Goal: Task Accomplishment & Management: Manage account settings

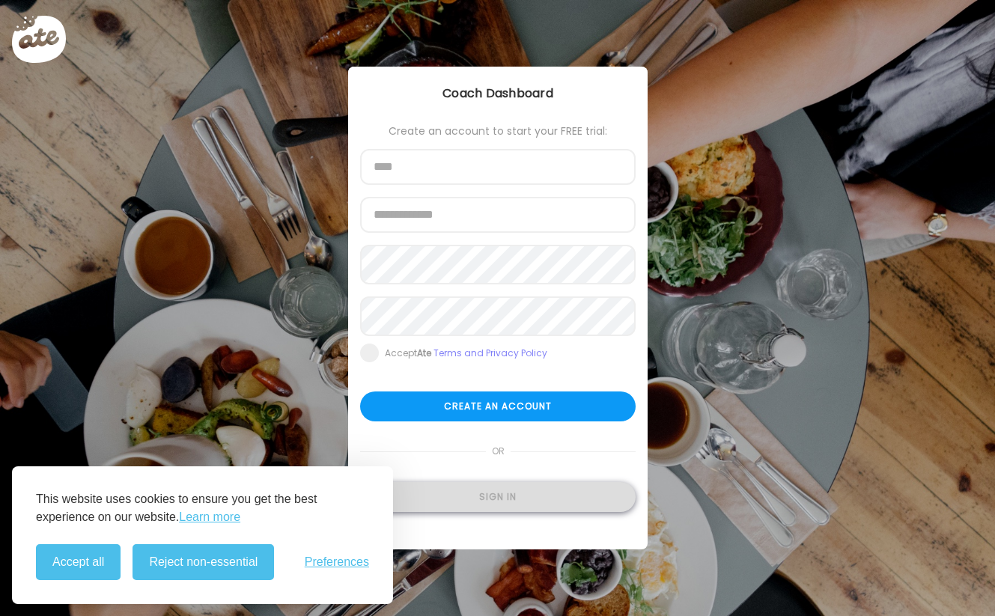
click at [522, 512] on div "Sign in" at bounding box center [497, 497] width 275 height 30
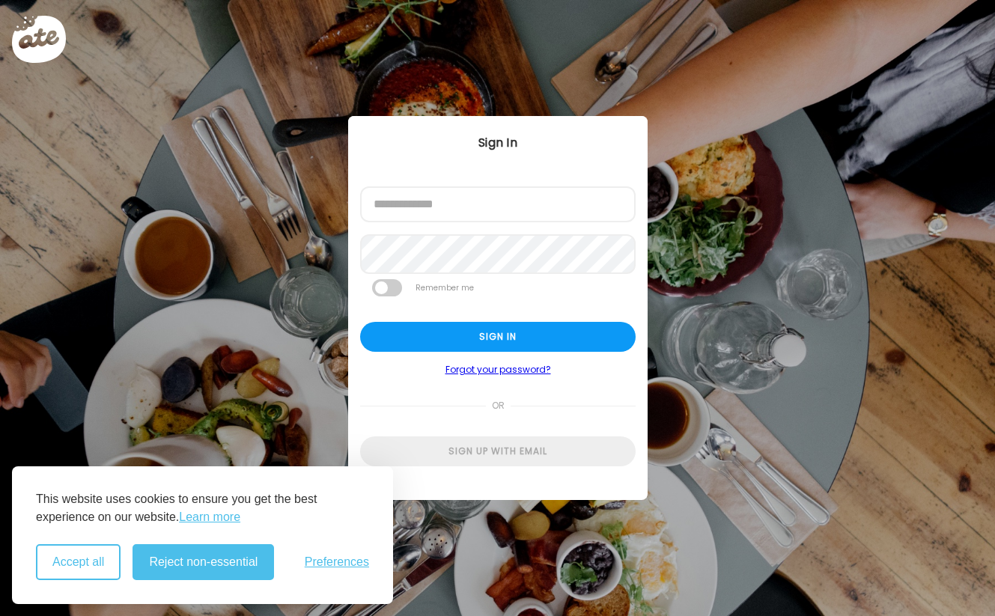
click at [97, 565] on button "Accept all" at bounding box center [78, 562] width 85 height 36
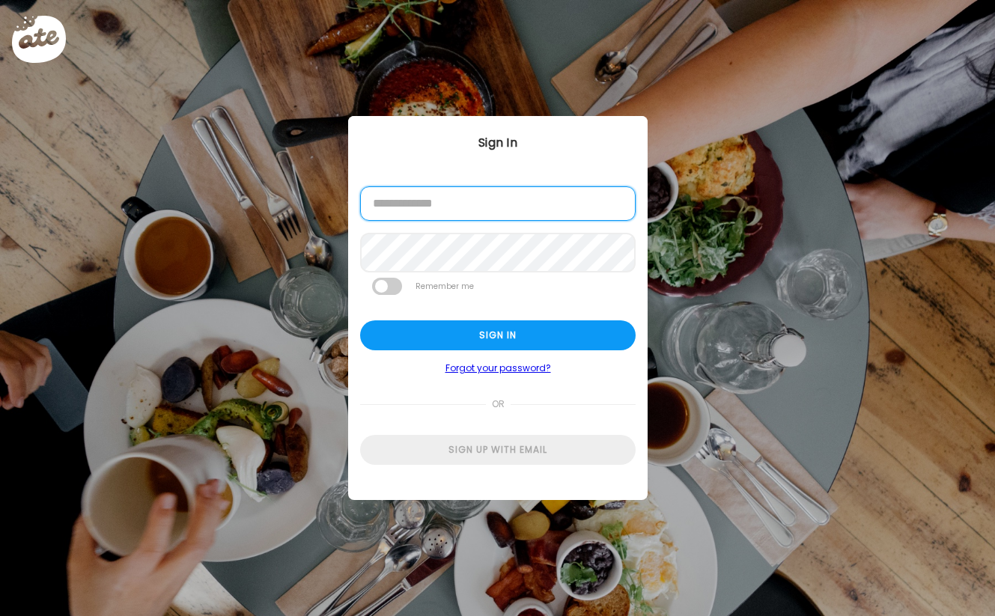
click at [484, 211] on input "email" at bounding box center [497, 203] width 275 height 34
type input "**********"
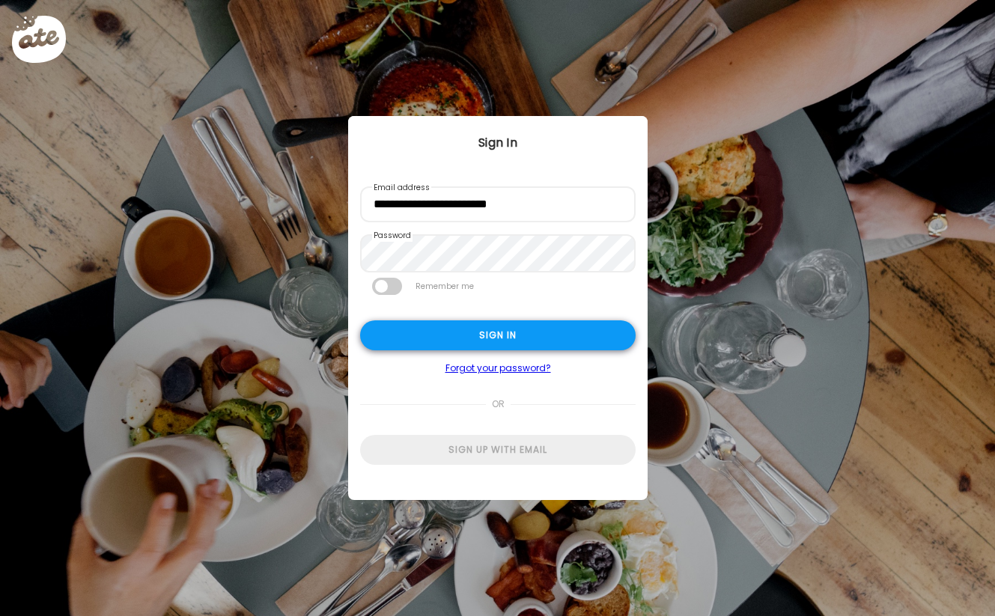
click at [485, 329] on div "Sign in" at bounding box center [497, 335] width 275 height 30
type textarea "**********"
type input "*****"
type input "**********"
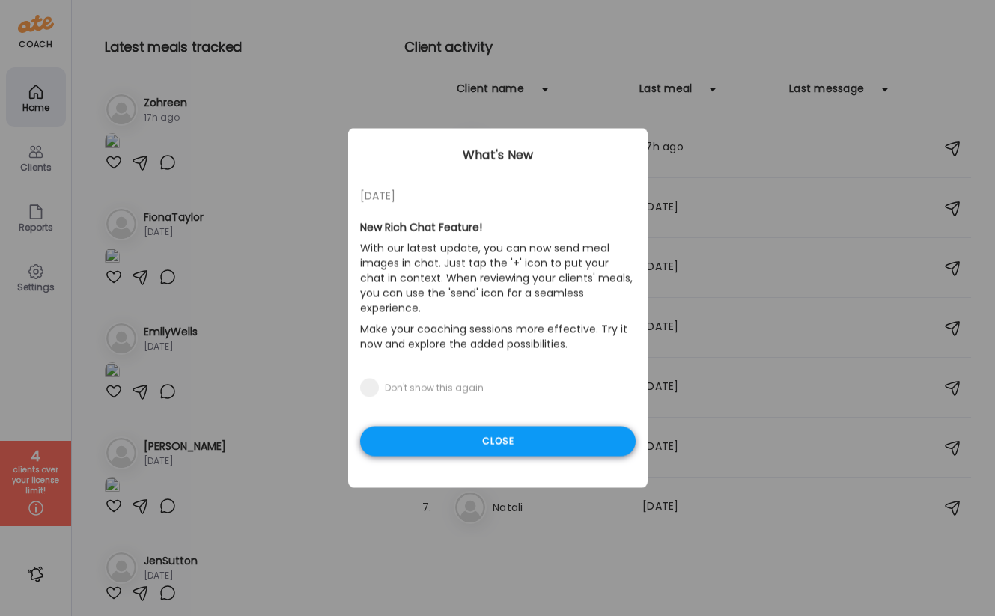
click at [443, 427] on div "Close" at bounding box center [497, 442] width 275 height 30
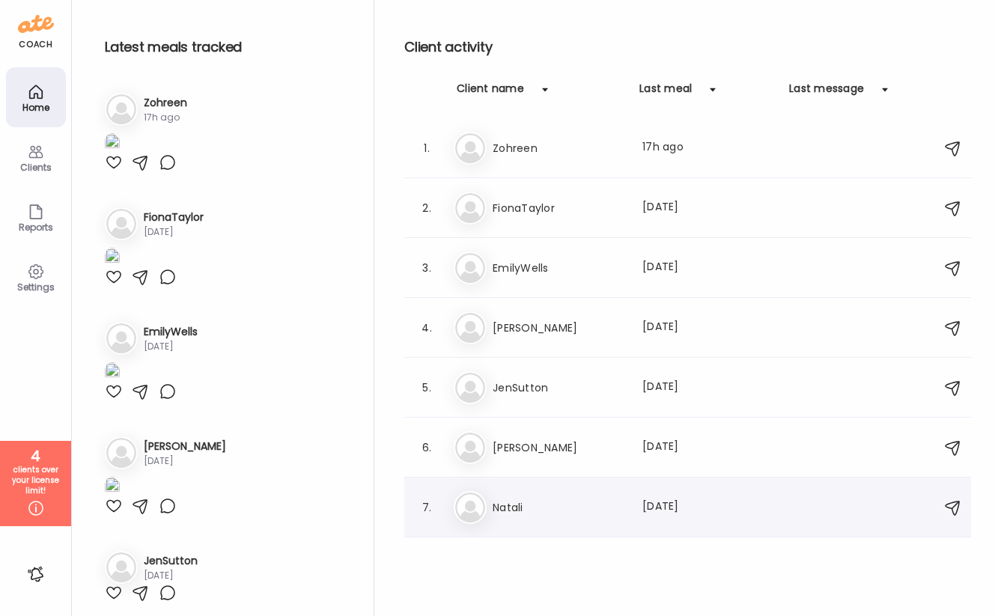
click at [805, 500] on div at bounding box center [821, 508] width 58 height 18
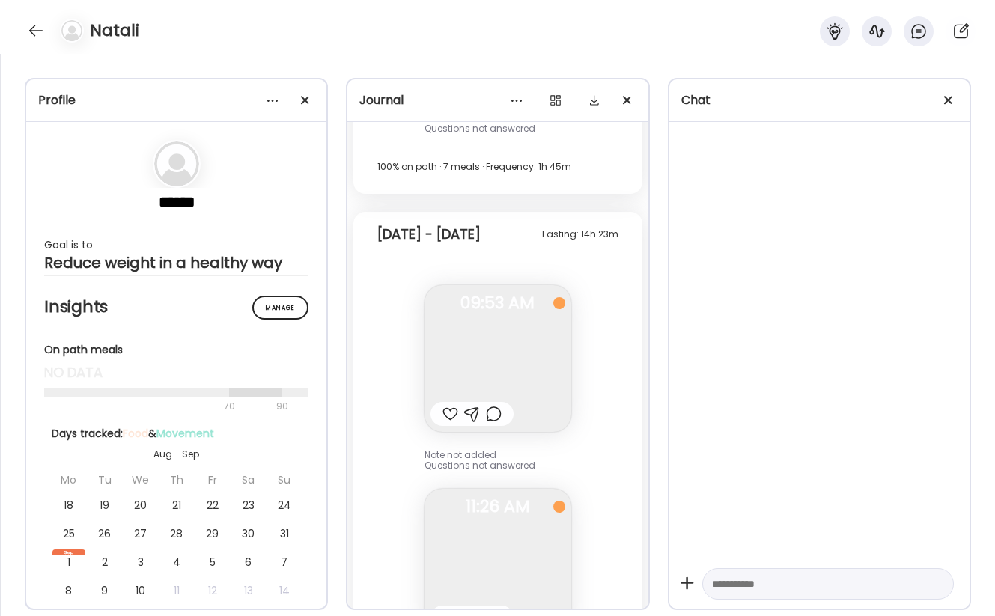
scroll to position [6127, 0]
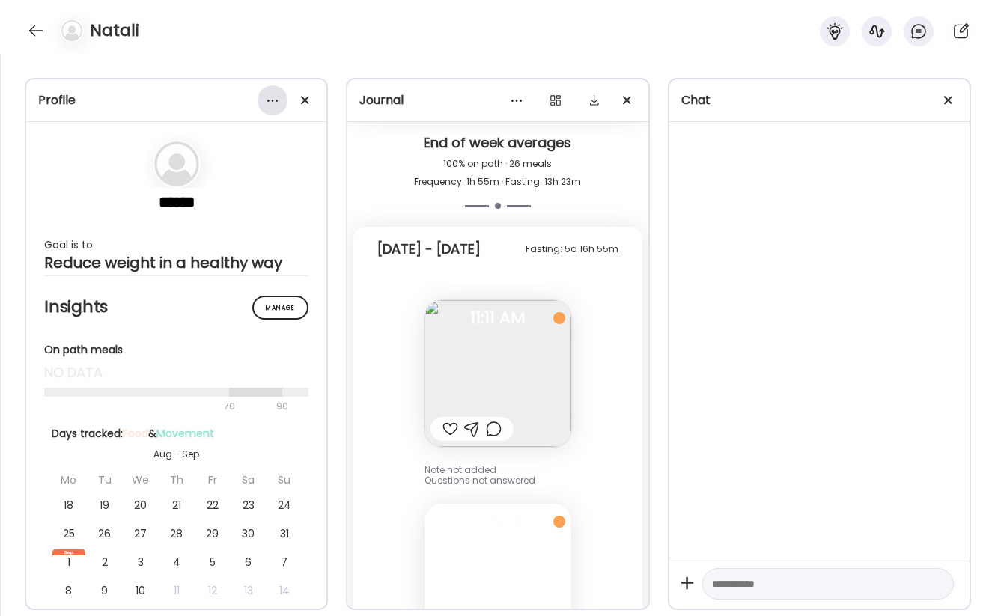
click at [264, 103] on div at bounding box center [272, 100] width 30 height 30
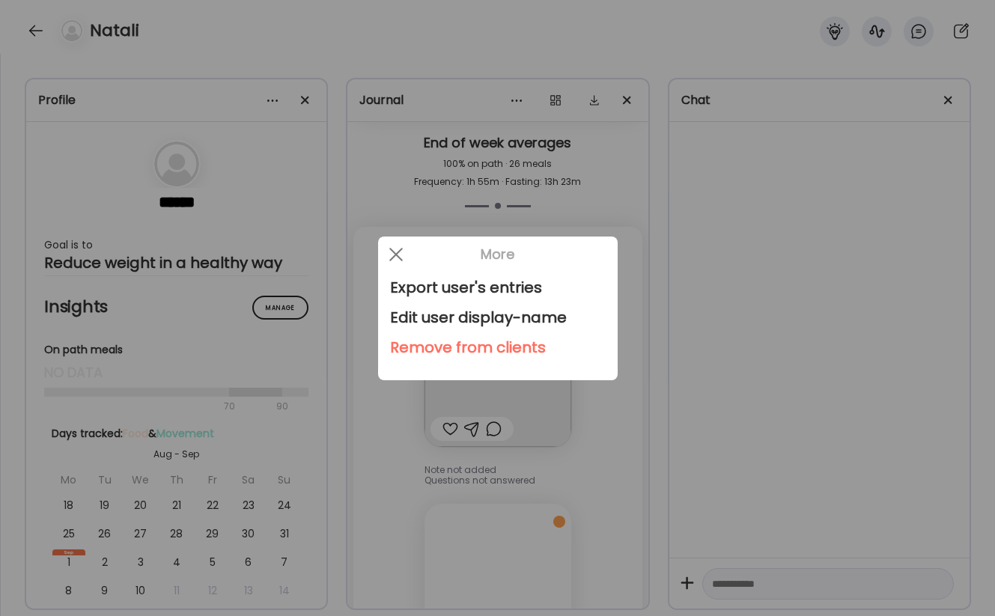
click at [504, 338] on div "Remove from clients" at bounding box center [498, 347] width 216 height 30
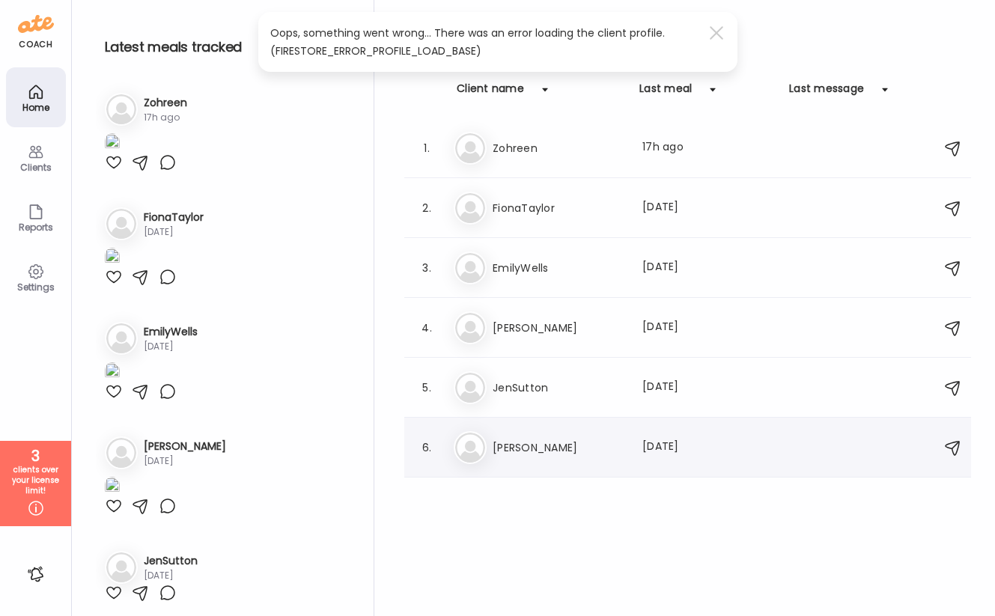
click at [576, 458] on div "[PERSON_NAME] Last meal: [DATE]" at bounding box center [690, 447] width 472 height 33
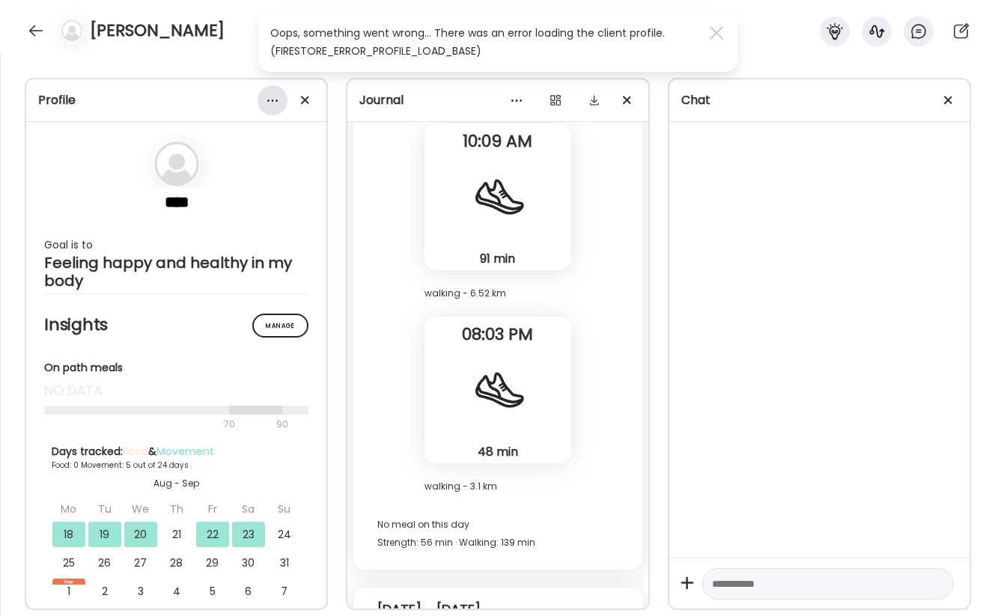
scroll to position [9006, 0]
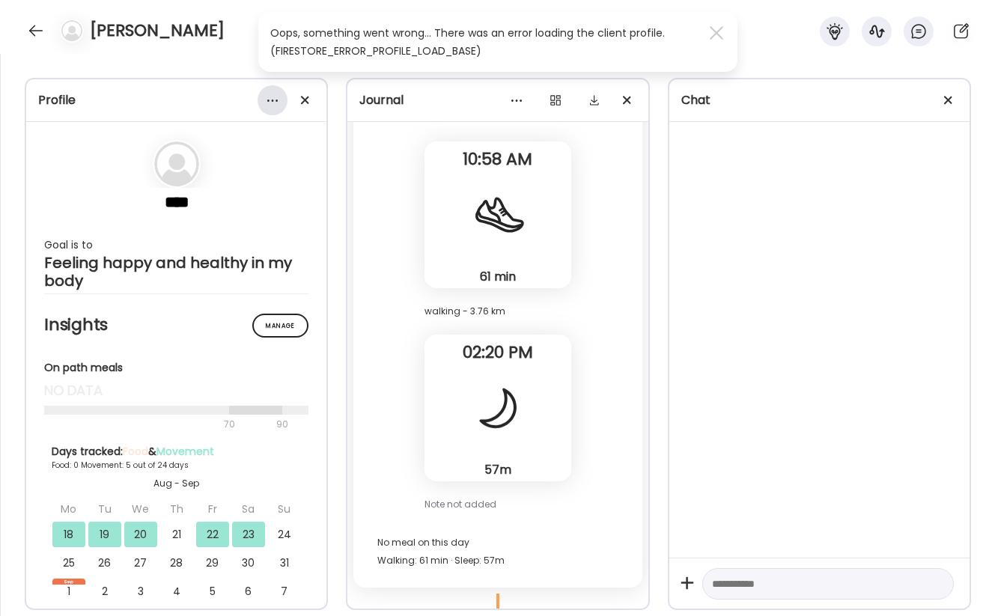
click at [276, 97] on div at bounding box center [272, 100] width 30 height 30
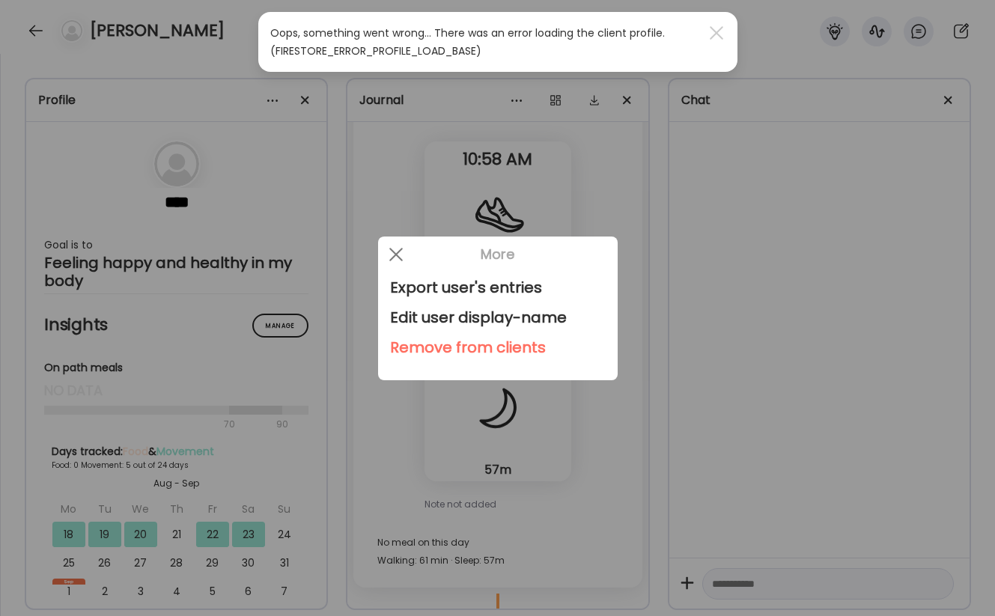
click at [423, 347] on div "Remove from clients" at bounding box center [498, 347] width 216 height 30
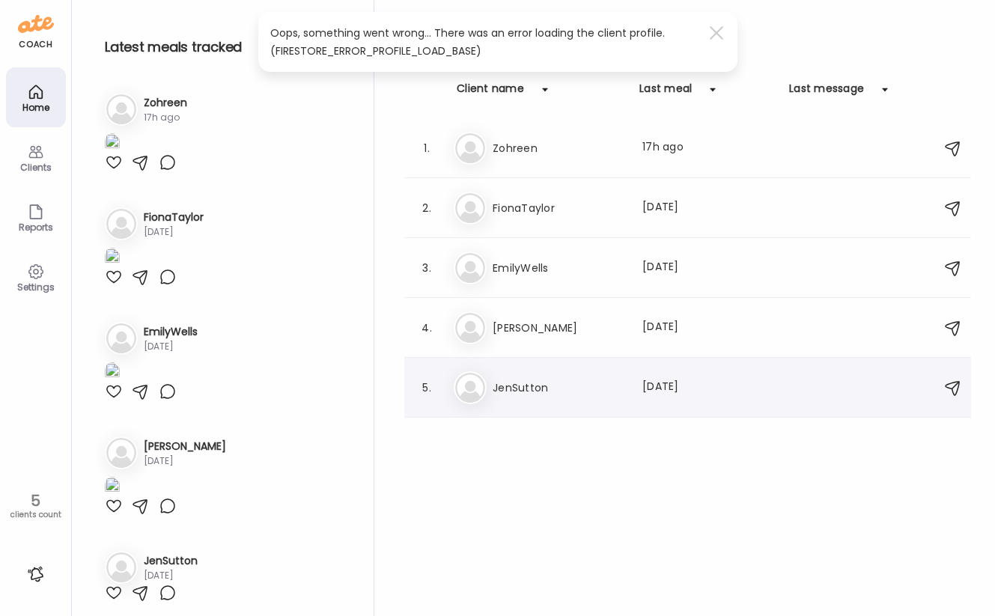
click at [599, 400] on div "Je JenSutton Last meal: [DATE]" at bounding box center [690, 387] width 472 height 33
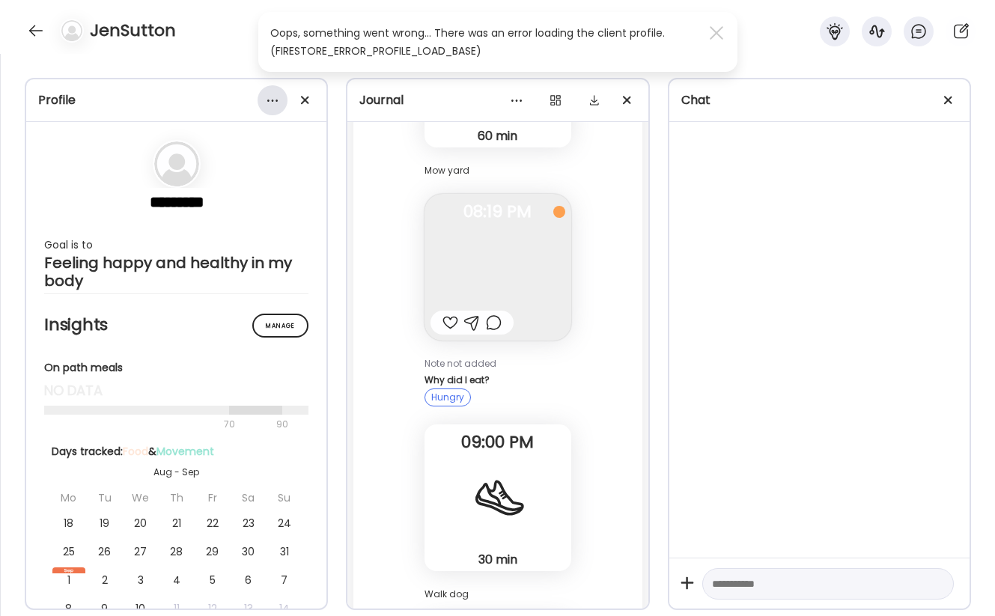
scroll to position [8071, 0]
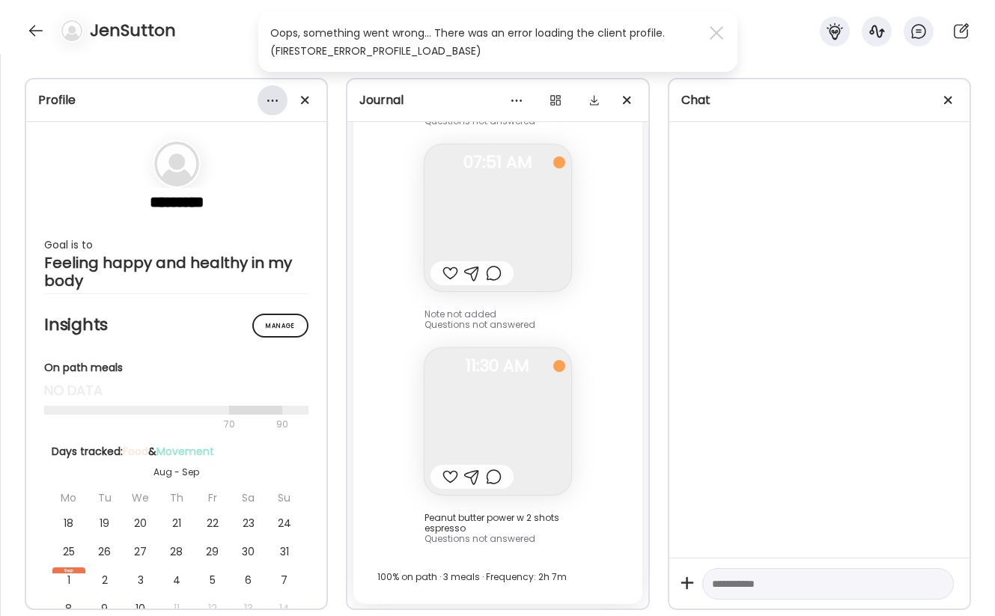
click at [267, 96] on div at bounding box center [272, 100] width 30 height 30
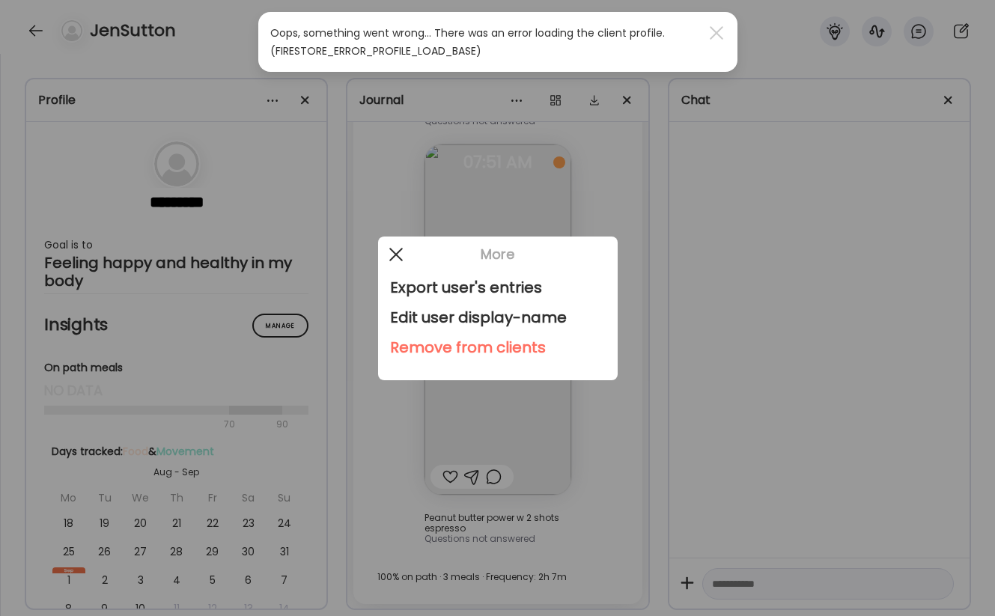
click at [396, 257] on div at bounding box center [396, 255] width 30 height 30
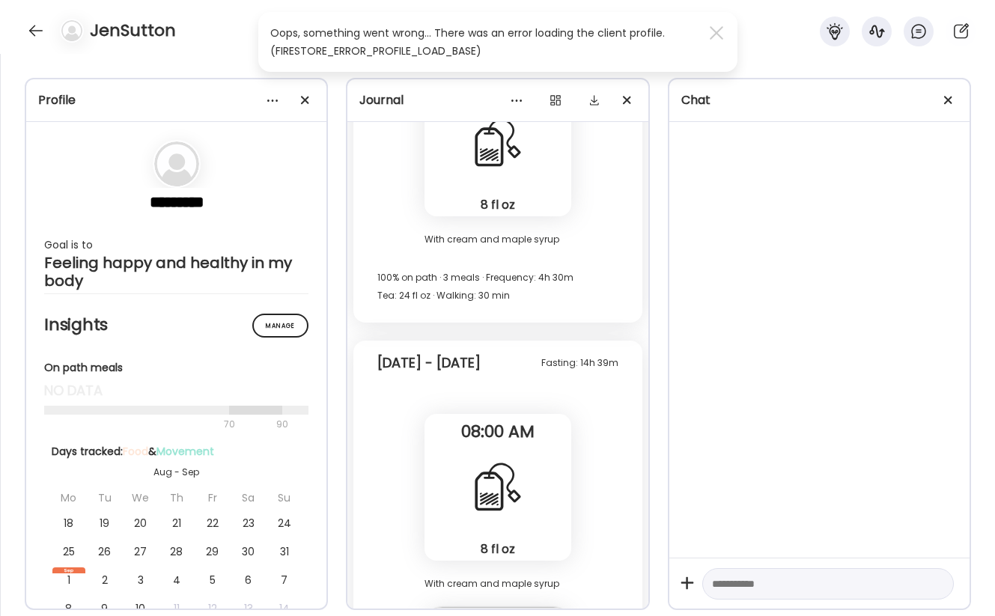
scroll to position [1963, 0]
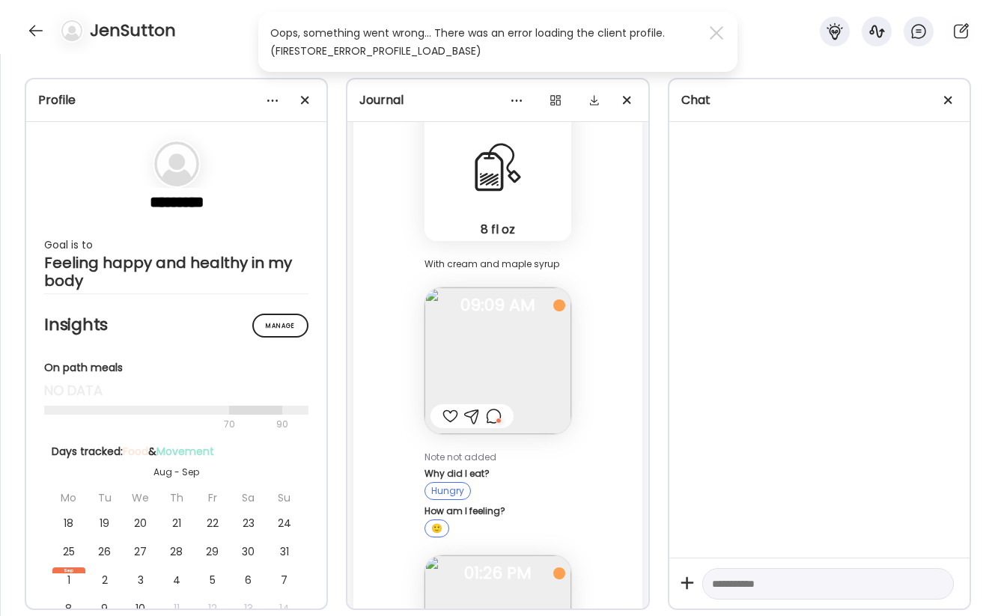
click at [507, 359] on img at bounding box center [497, 360] width 147 height 147
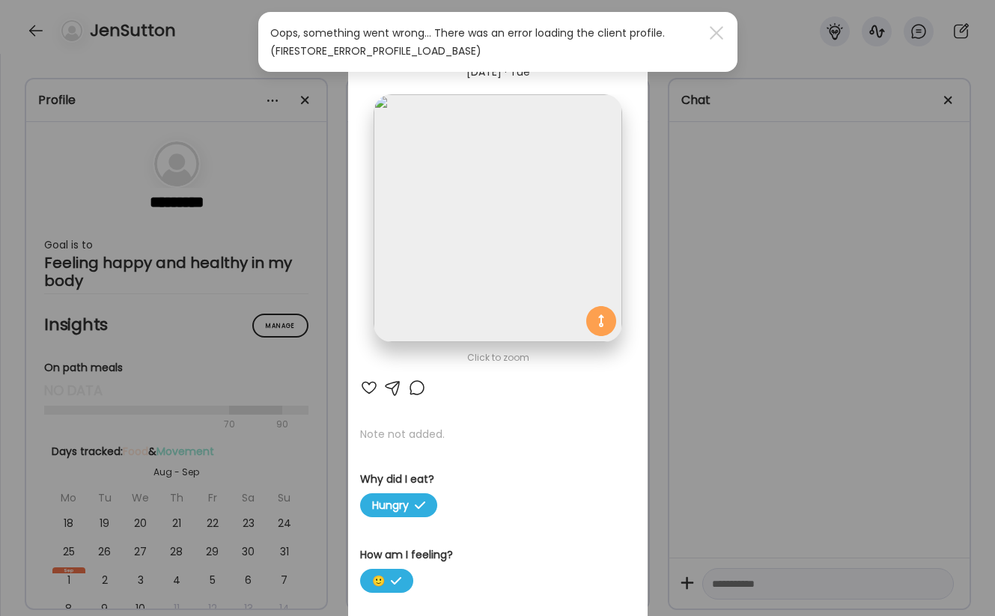
click at [698, 395] on div "Ate Coach Dashboard Wahoo! It’s official Take a moment to set up your Coach Pro…" at bounding box center [497, 308] width 995 height 616
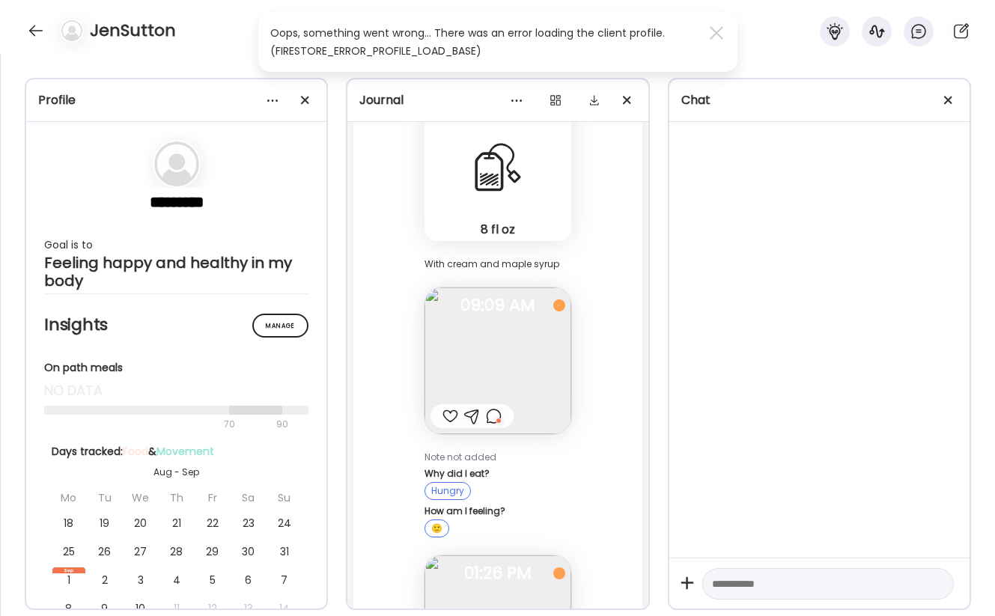
scroll to position [2220, 0]
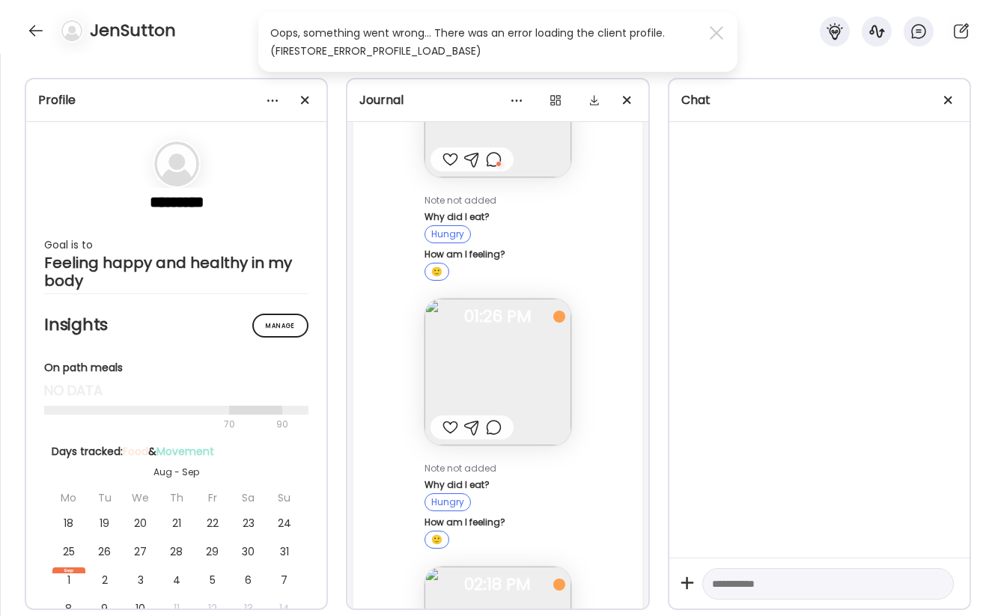
click at [518, 341] on img at bounding box center [497, 372] width 147 height 147
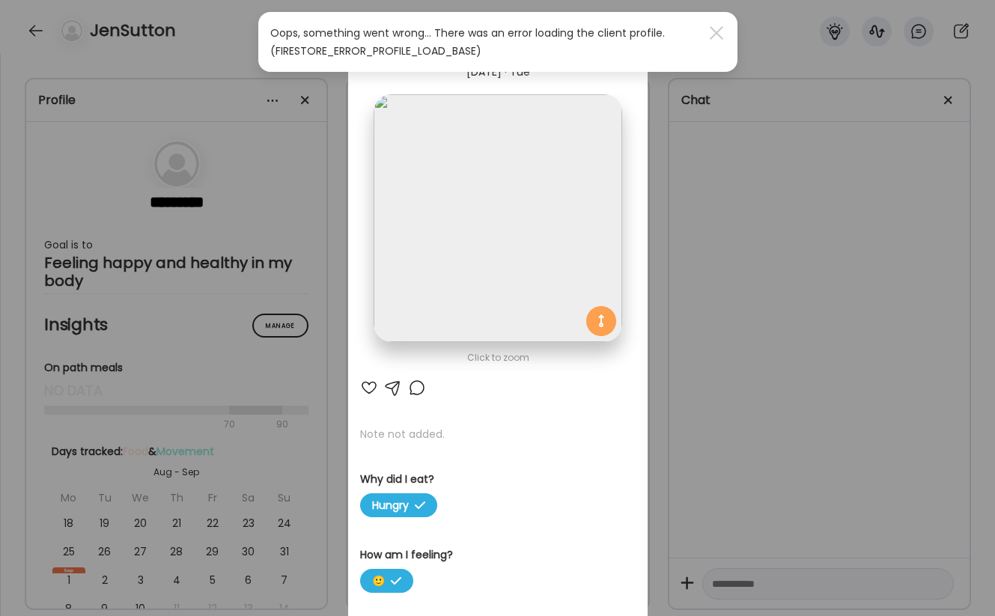
click at [730, 470] on div "Ate Coach Dashboard Wahoo! It’s official Take a moment to set up your Coach Pro…" at bounding box center [497, 308] width 995 height 616
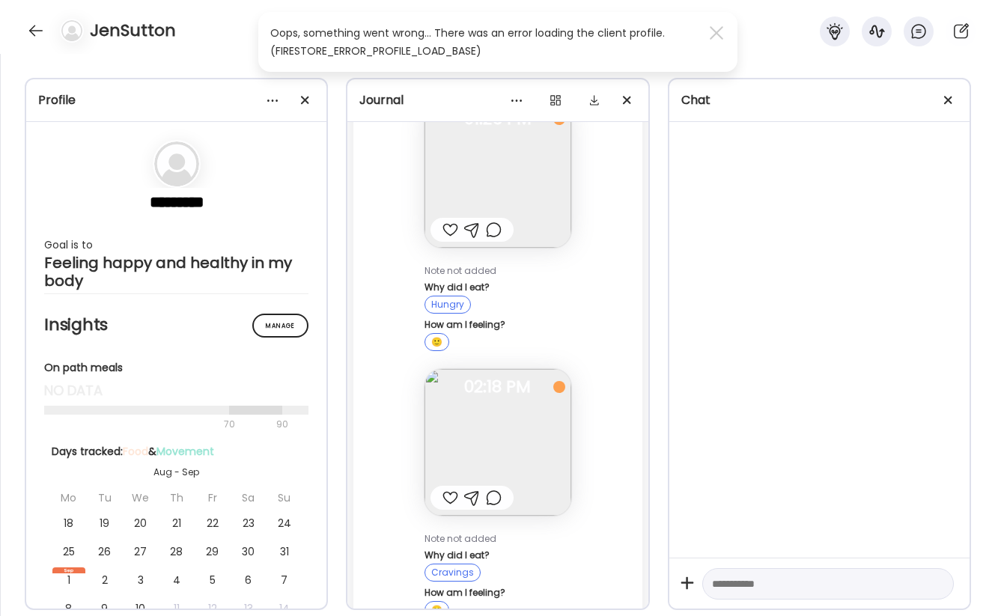
scroll to position [2555, 0]
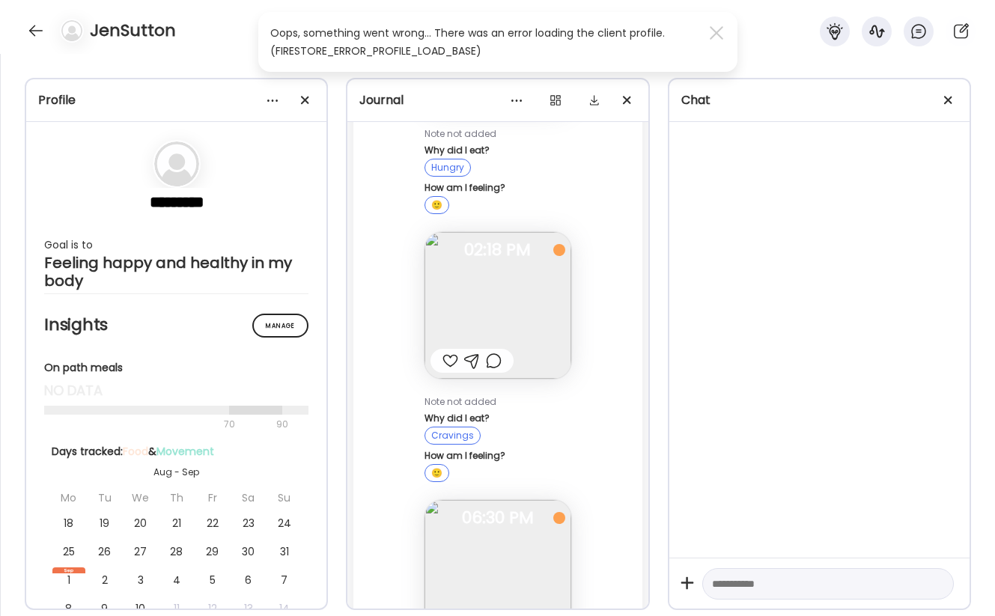
click at [543, 329] on img at bounding box center [497, 305] width 147 height 147
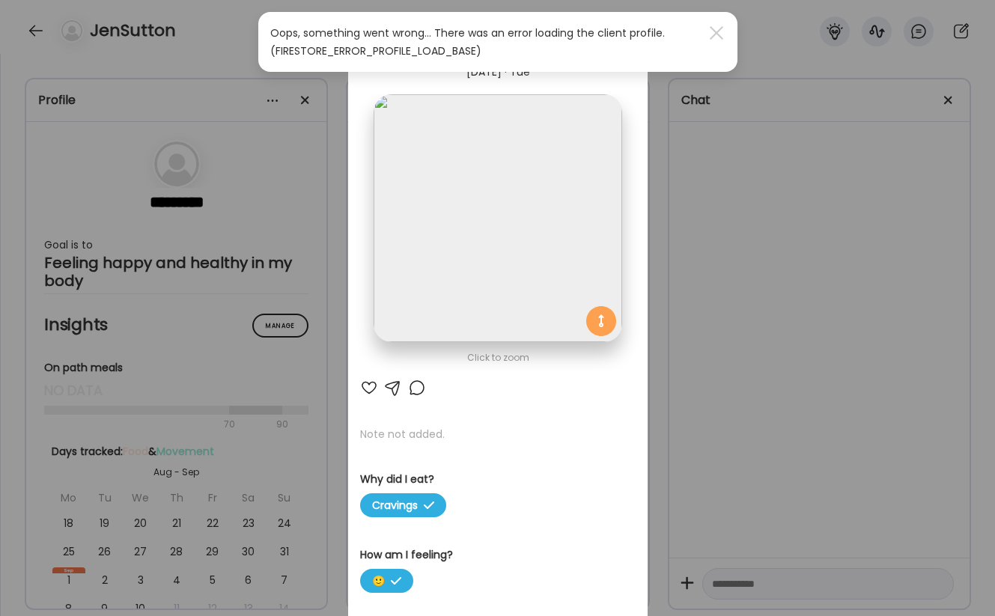
click at [720, 443] on div "Ate Coach Dashboard Wahoo! It’s official Take a moment to set up your Coach Pro…" at bounding box center [497, 308] width 995 height 616
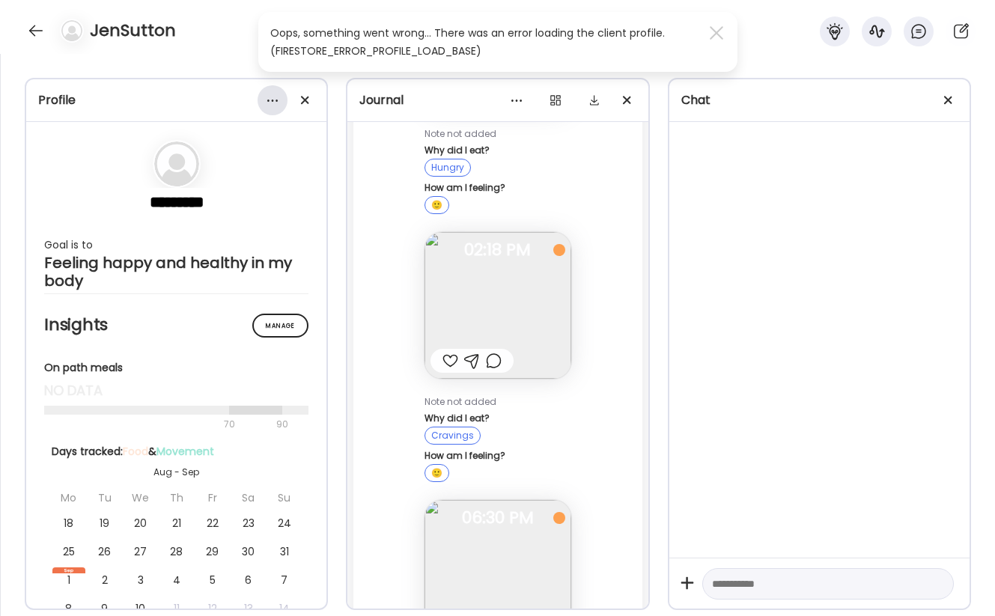
click at [265, 109] on div at bounding box center [272, 100] width 30 height 30
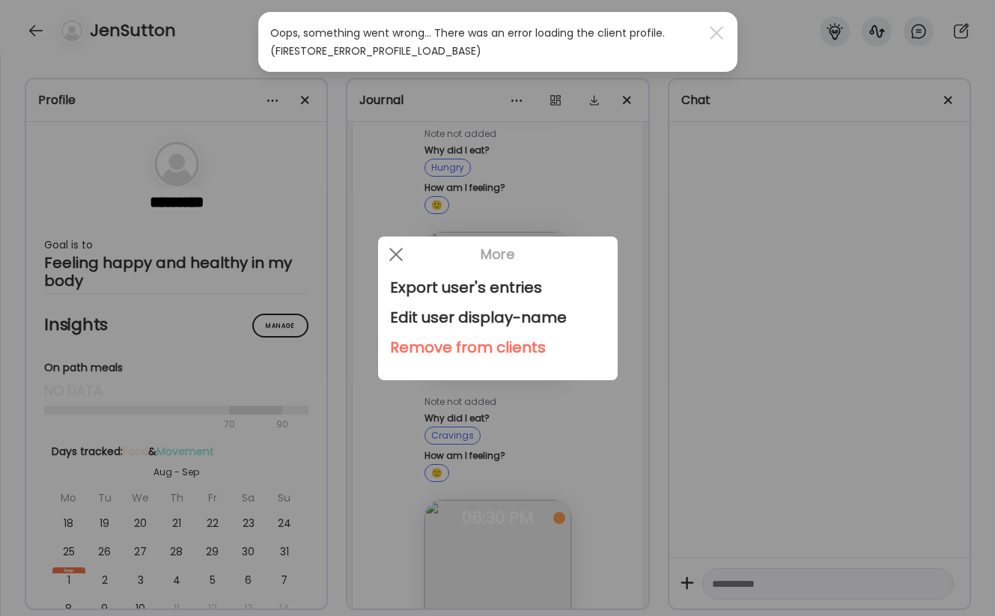
click at [415, 352] on div "Remove from clients" at bounding box center [498, 347] width 216 height 30
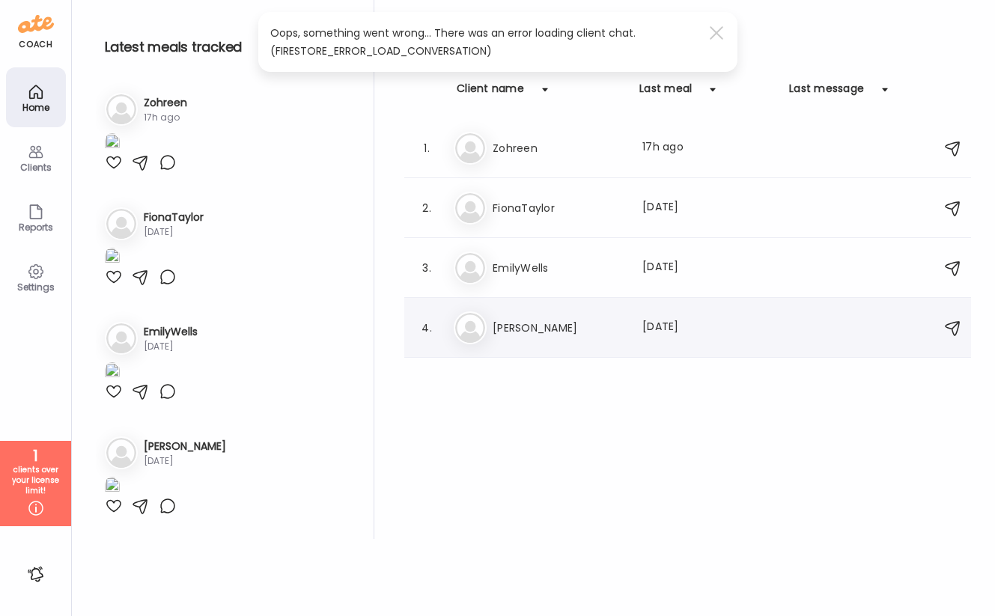
click at [537, 328] on h3 "[PERSON_NAME]" at bounding box center [559, 328] width 132 height 18
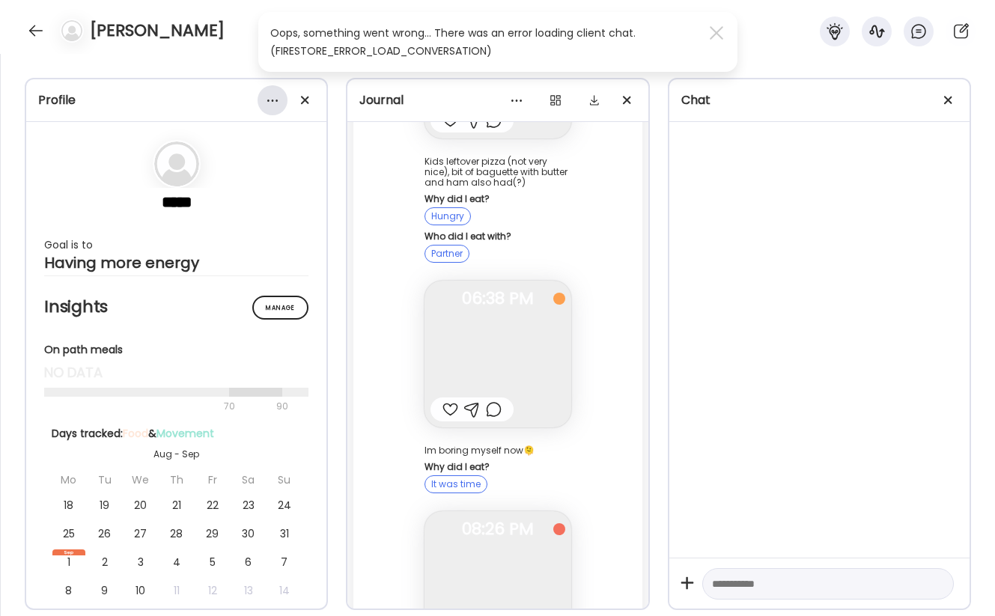
click at [269, 95] on div at bounding box center [272, 100] width 30 height 30
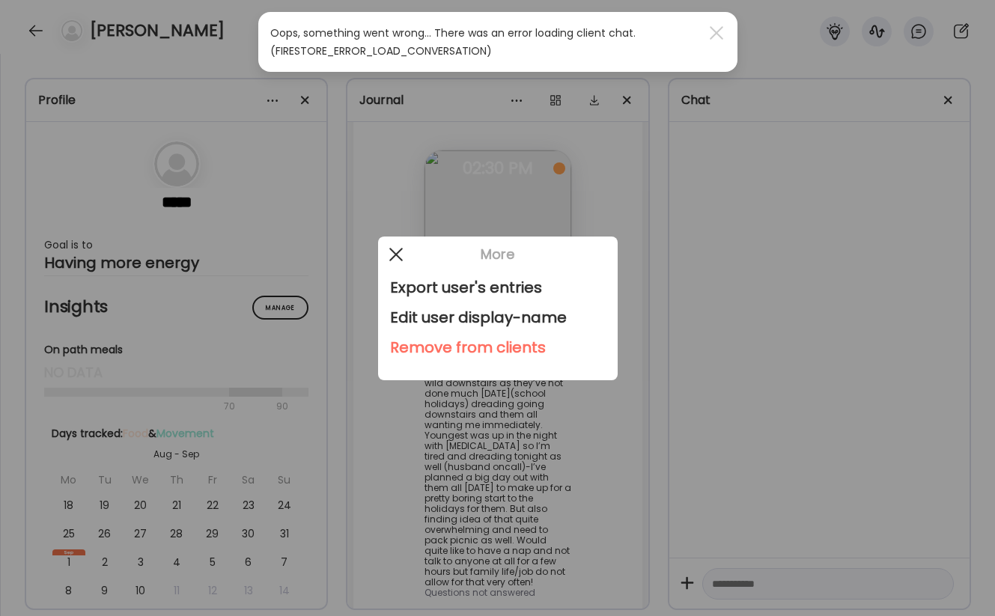
click at [392, 249] on div at bounding box center [396, 255] width 30 height 30
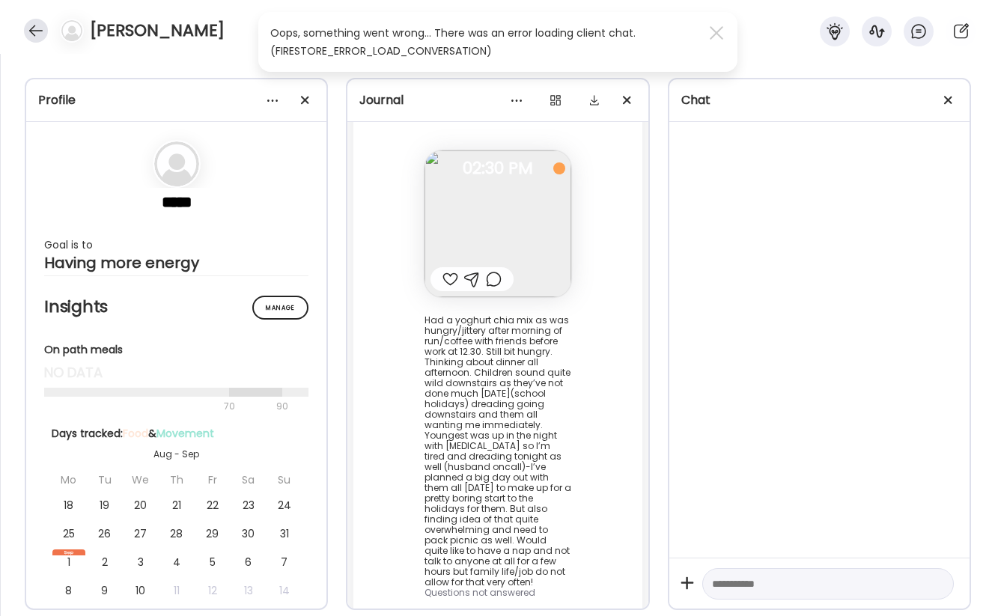
click at [33, 25] on div at bounding box center [36, 31] width 24 height 24
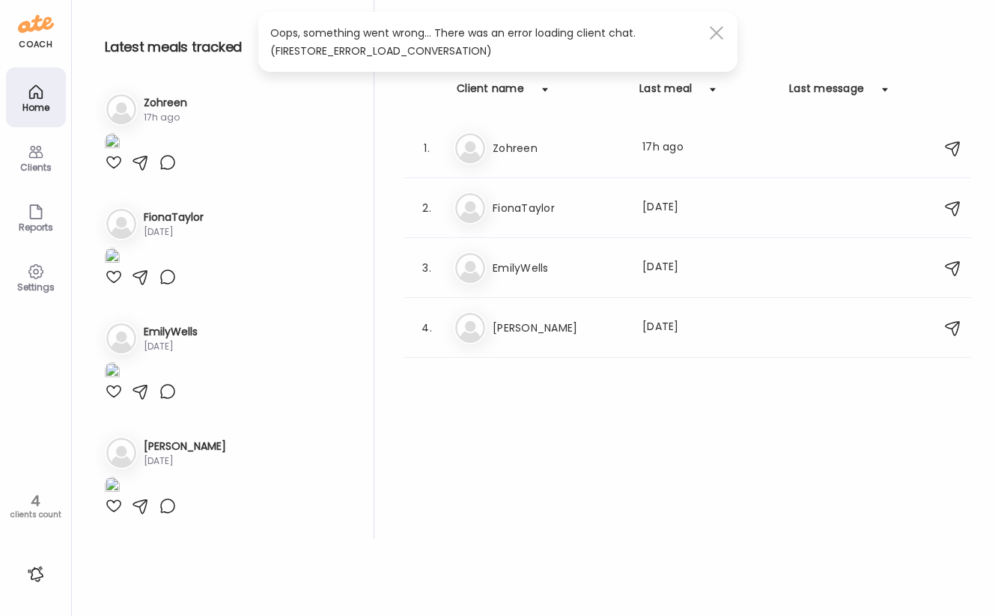
click at [713, 33] on div at bounding box center [716, 33] width 30 height 30
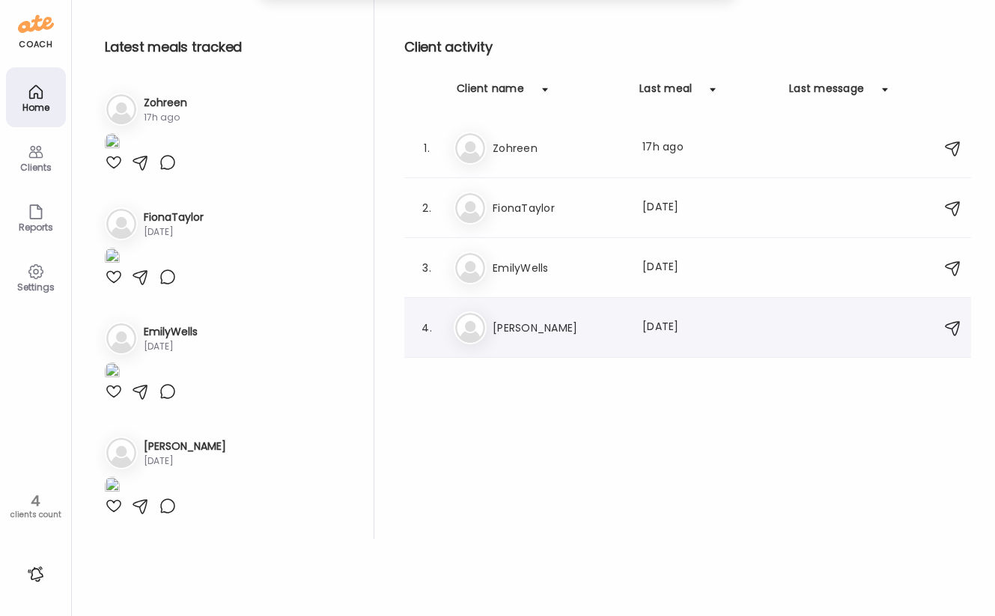
click at [544, 330] on h3 "[PERSON_NAME]" at bounding box center [559, 328] width 132 height 18
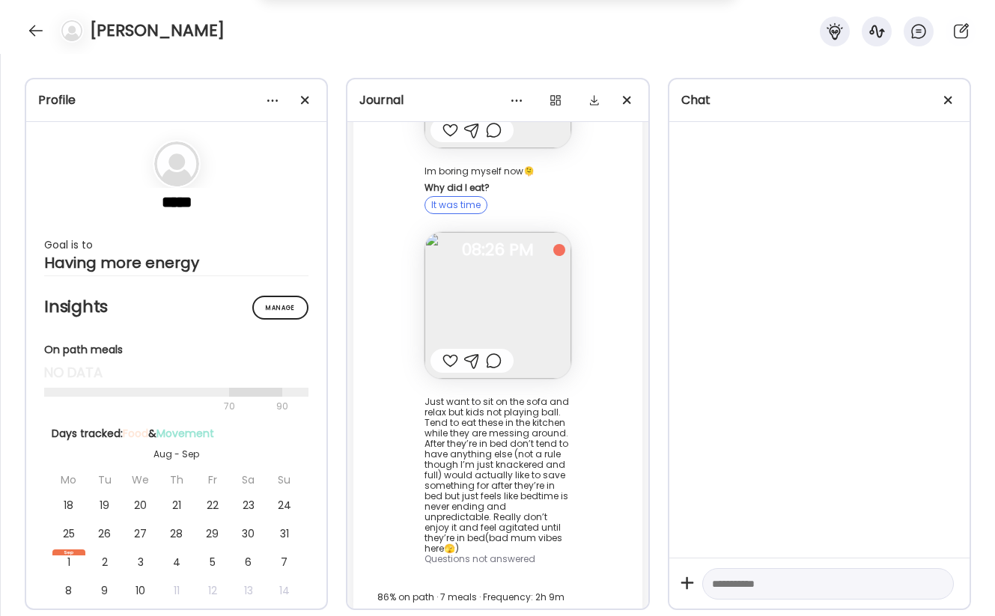
scroll to position [3781, 0]
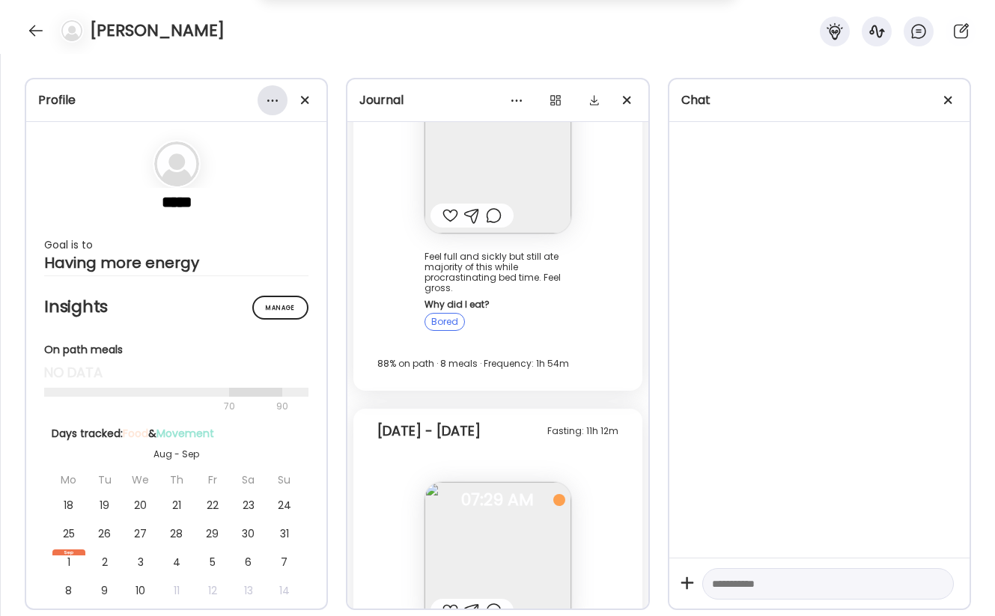
click at [273, 110] on div at bounding box center [272, 100] width 30 height 30
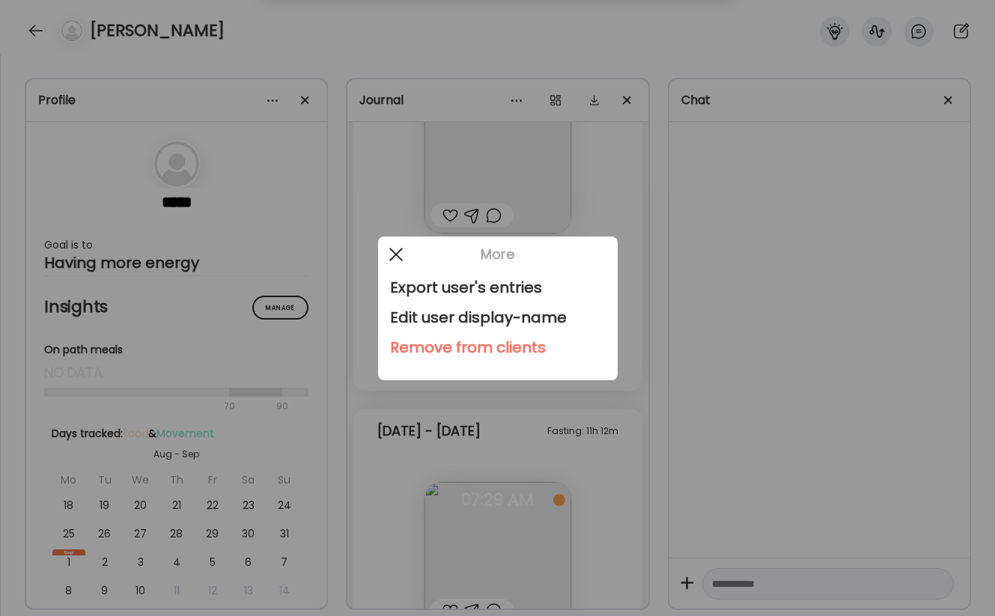
click at [390, 256] on div at bounding box center [396, 255] width 30 height 30
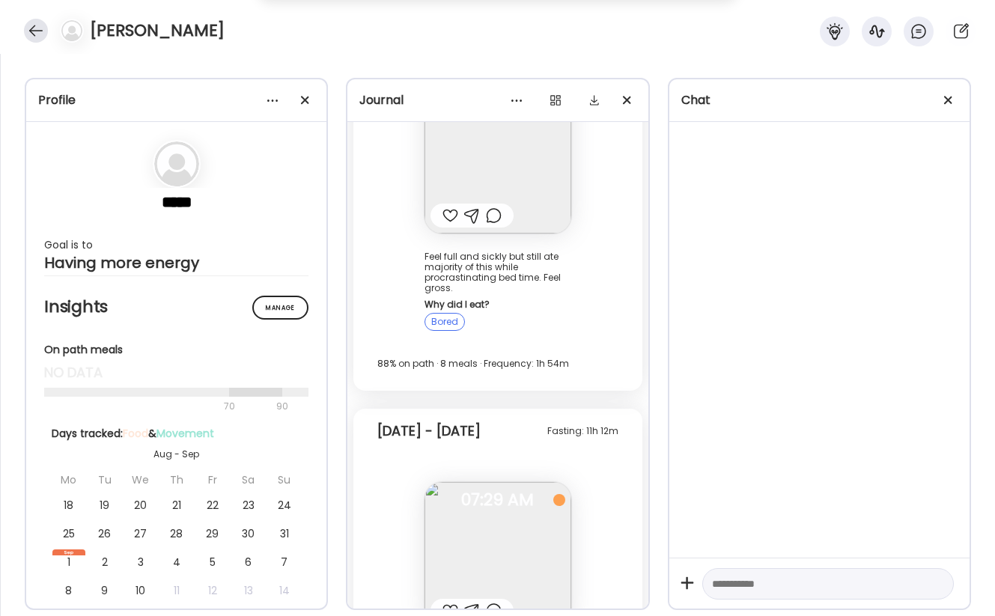
click at [42, 30] on div at bounding box center [36, 31] width 24 height 24
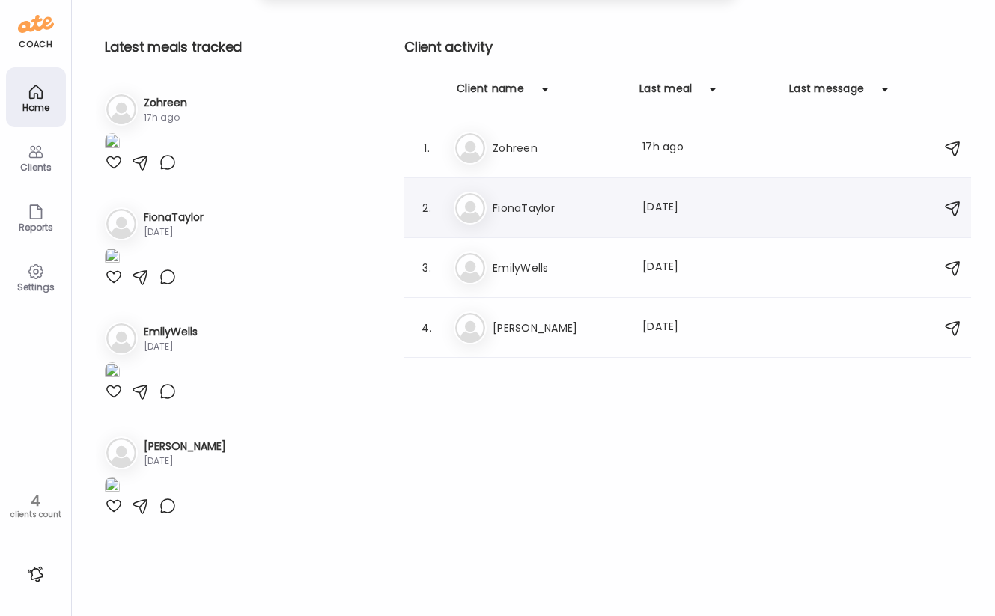
click at [547, 222] on div "Fi FionaTaylor Last meal: [DATE]" at bounding box center [690, 208] width 472 height 33
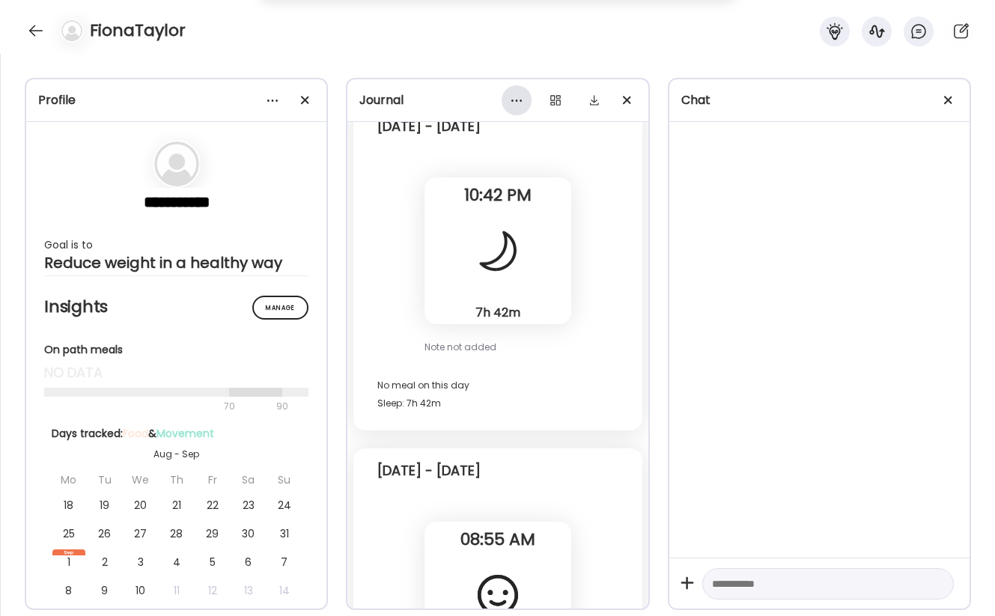
scroll to position [11661, 0]
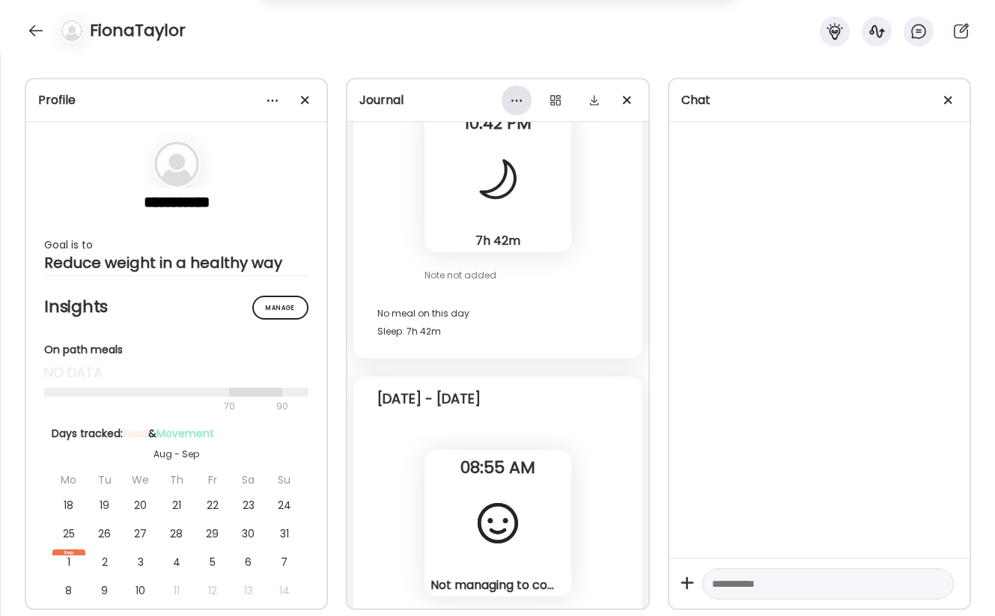
click at [521, 100] on div at bounding box center [517, 100] width 30 height 30
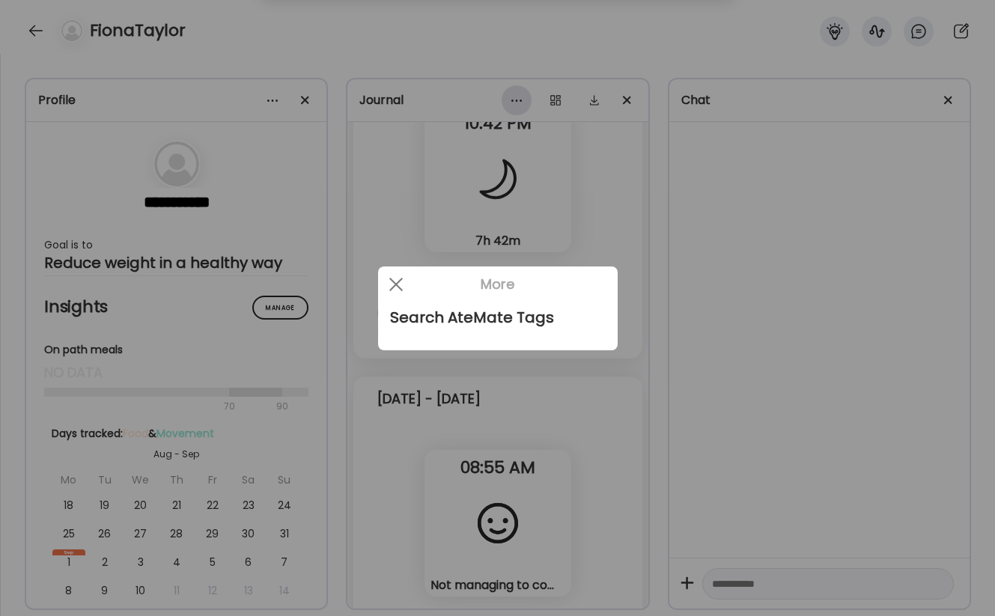
click at [521, 100] on div at bounding box center [497, 308] width 995 height 616
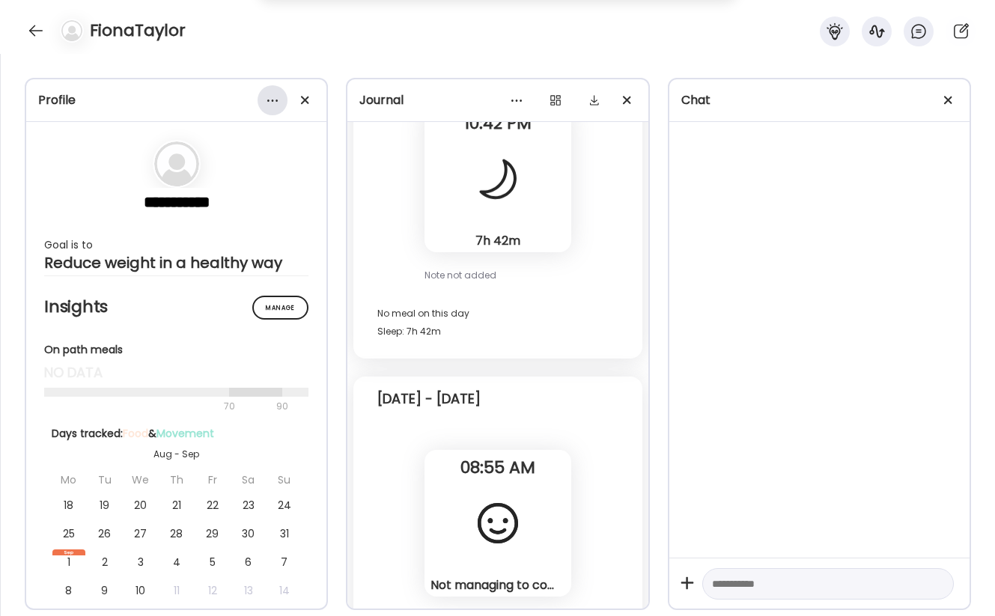
click at [269, 94] on div at bounding box center [272, 100] width 30 height 30
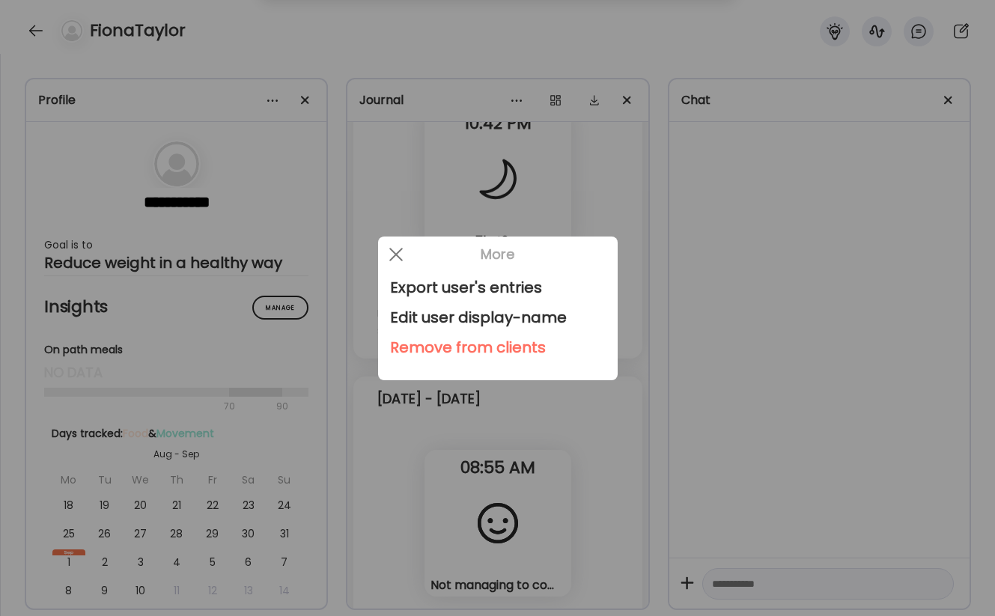
click at [420, 343] on div "Remove from clients" at bounding box center [498, 347] width 216 height 30
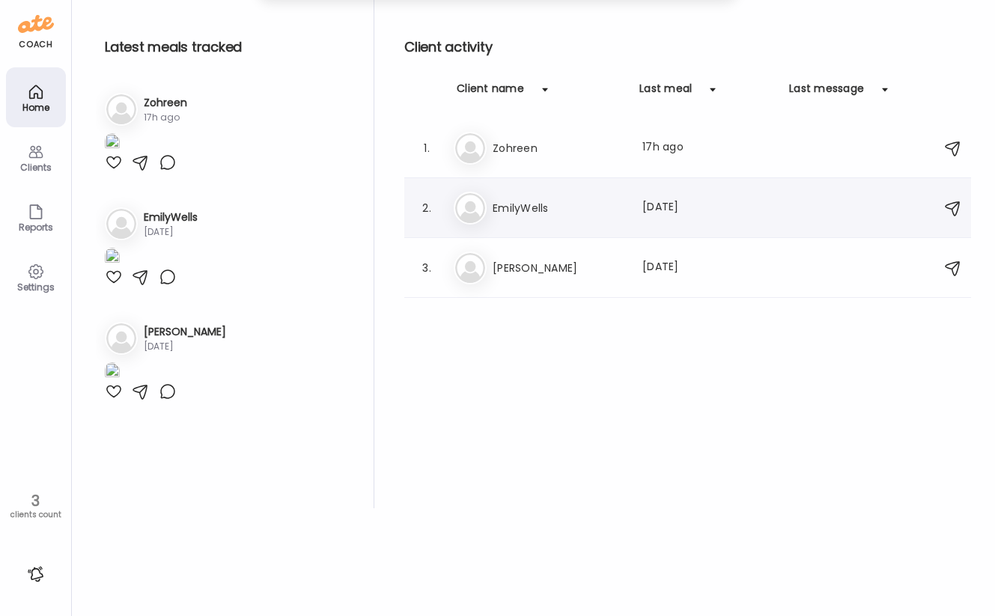
click at [540, 218] on div "Em EmilyWells Last meal: [DATE]" at bounding box center [690, 208] width 472 height 33
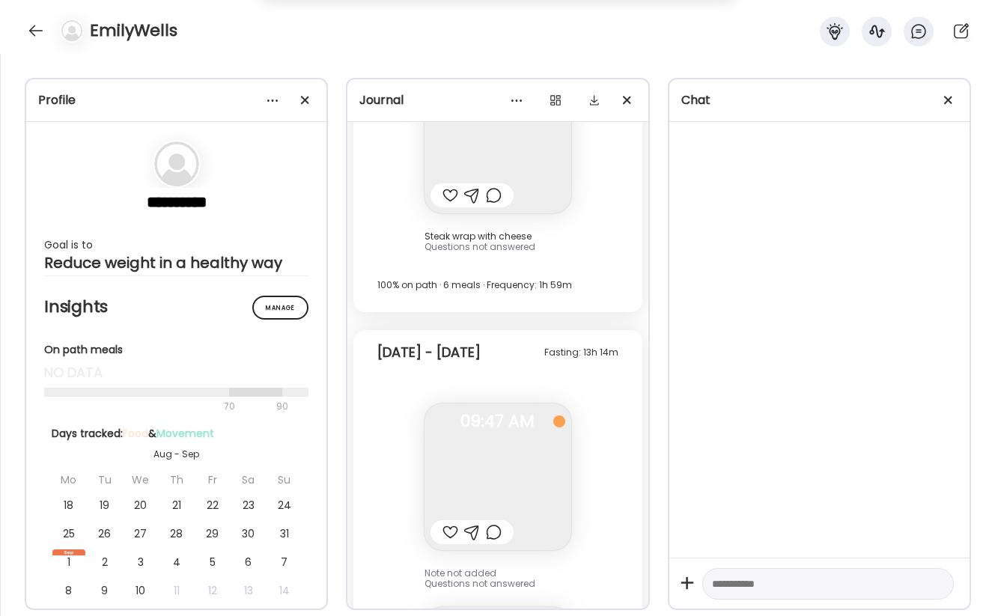
scroll to position [5536, 0]
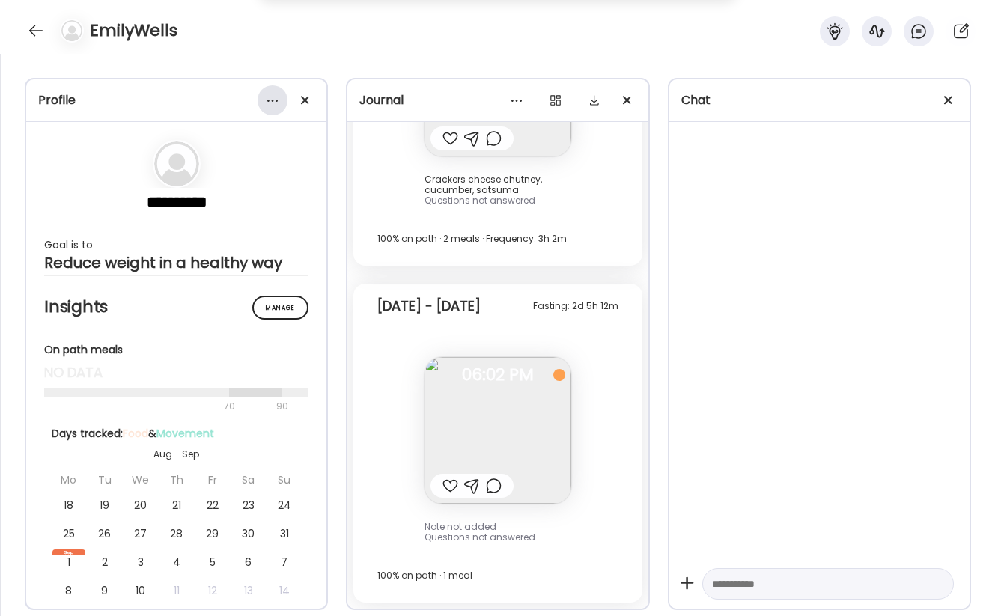
click at [269, 102] on div at bounding box center [272, 100] width 30 height 30
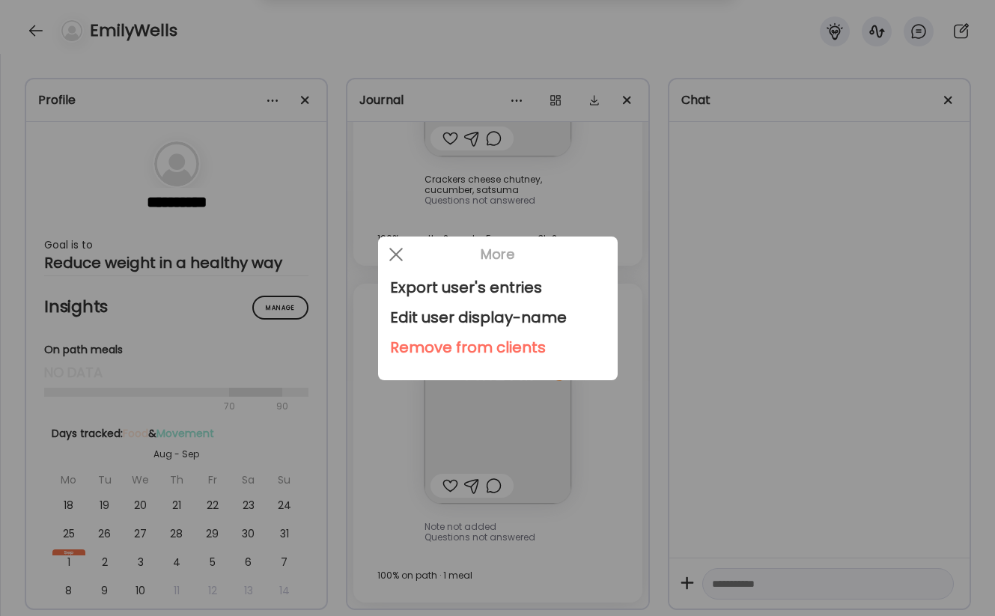
click at [418, 355] on div "Remove from clients" at bounding box center [498, 347] width 216 height 30
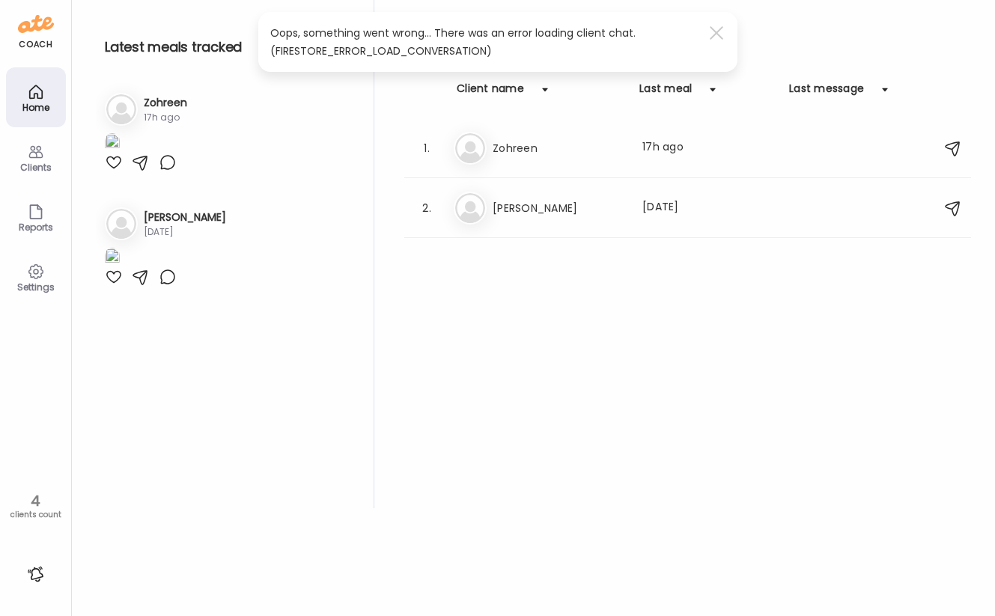
click at [531, 383] on div "Client activity Client name Last meal Last message 1. Zo Zohreen Last meal: 17h…" at bounding box center [687, 254] width 567 height 508
click at [716, 32] on span at bounding box center [715, 32] width 13 height 13
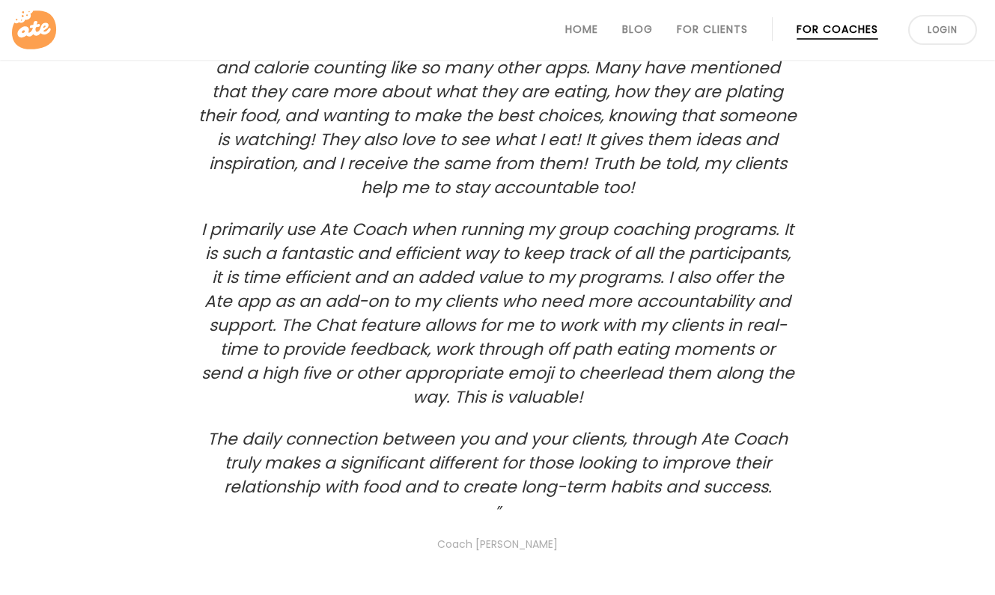
scroll to position [3400, 0]
